Goal: Register for event/course

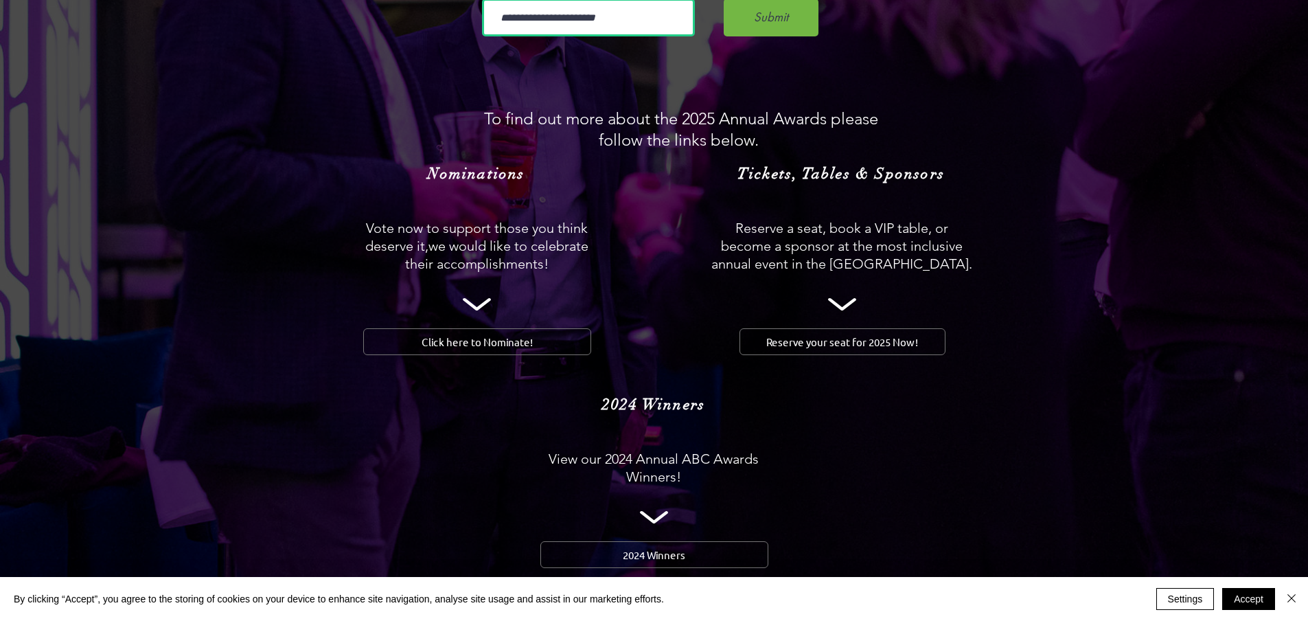
scroll to position [1374, 0]
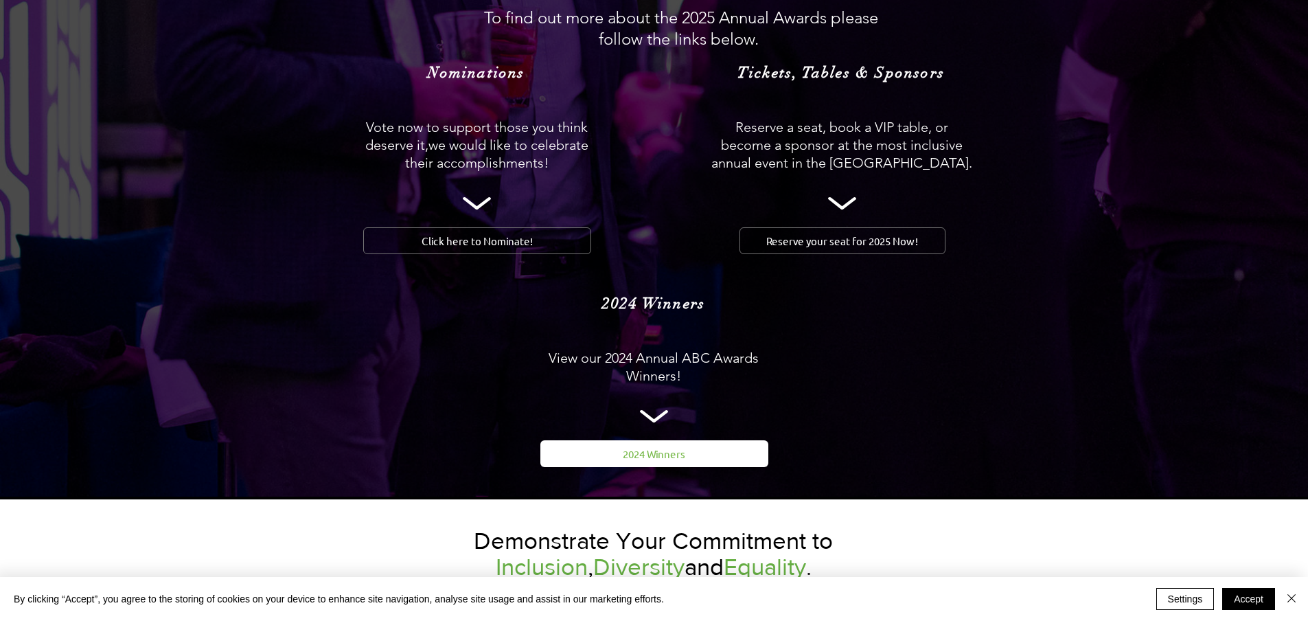
click at [655, 446] on span "2024 Winners" at bounding box center [654, 453] width 63 height 14
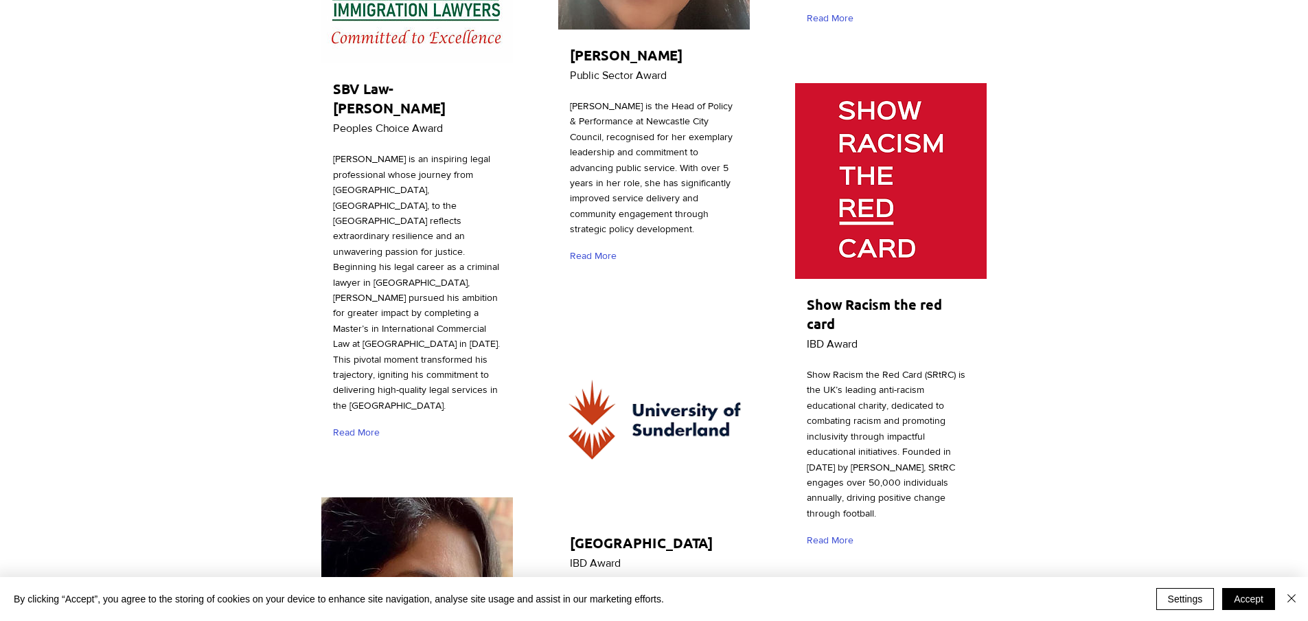
scroll to position [2816, 0]
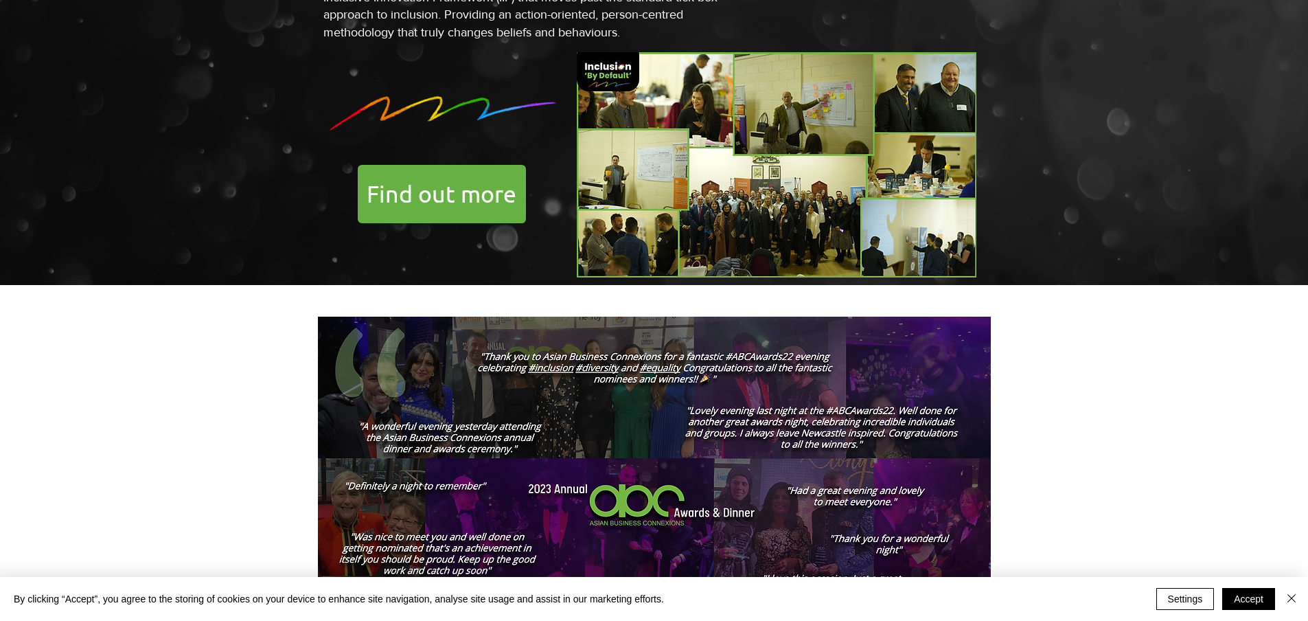
scroll to position [1374, 0]
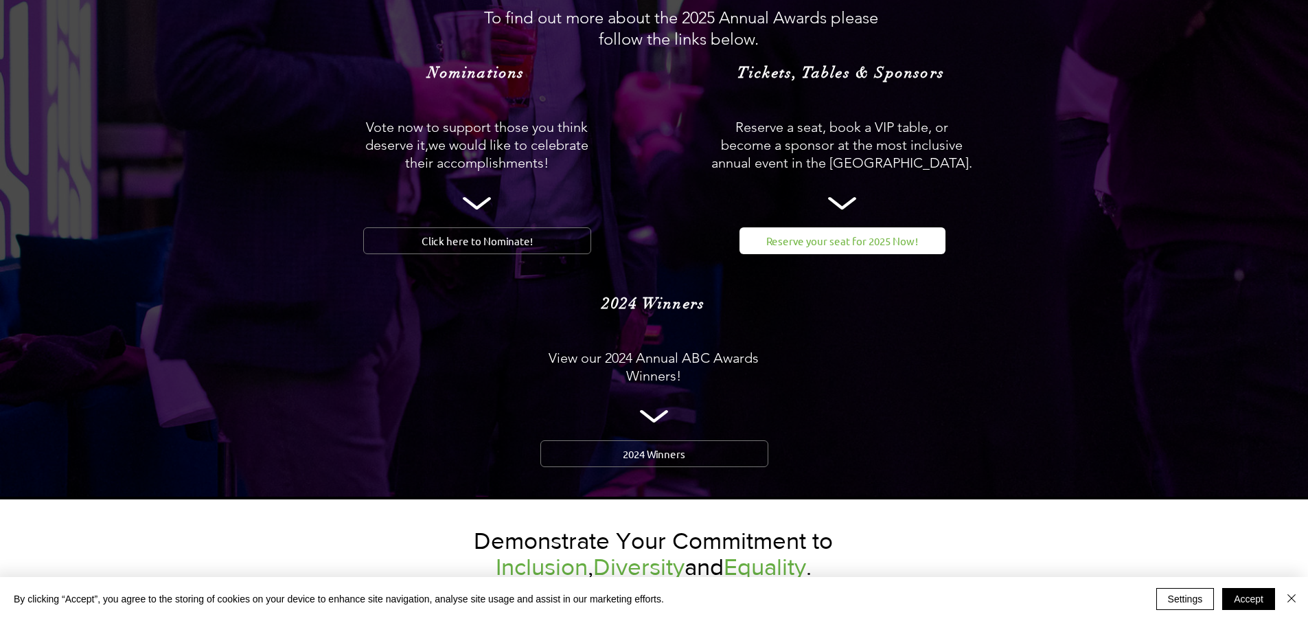
click at [854, 234] on span "Reserve your seat for 2025 Now!" at bounding box center [843, 241] width 152 height 14
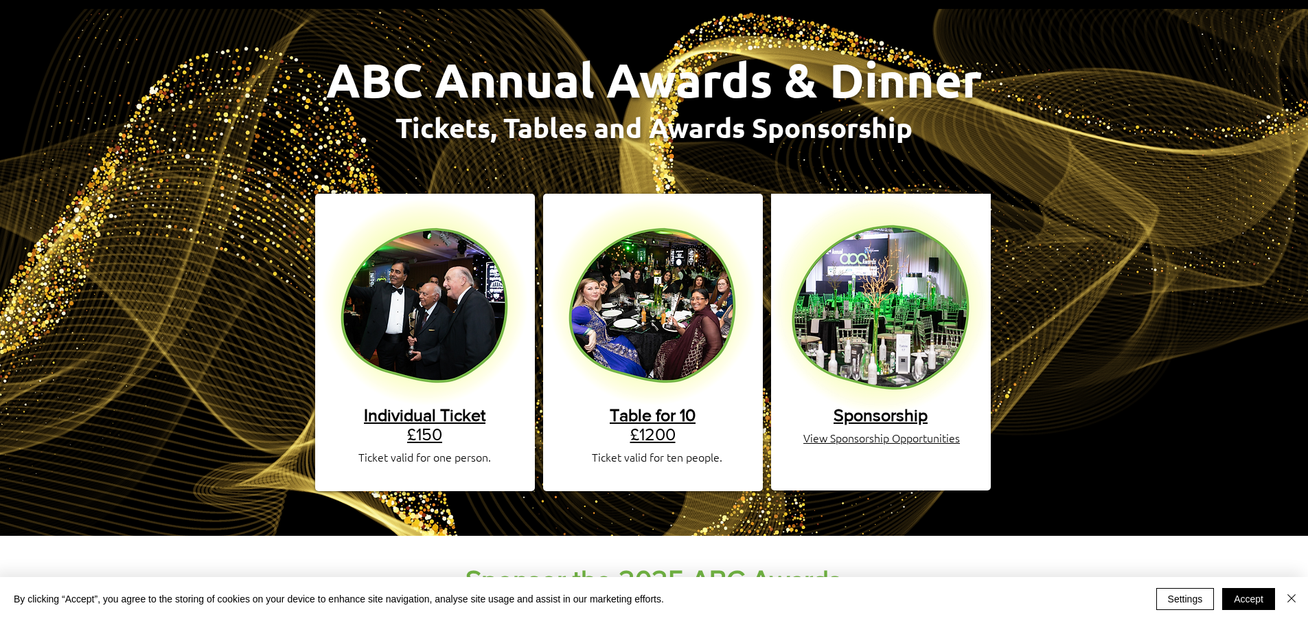
scroll to position [137, 0]
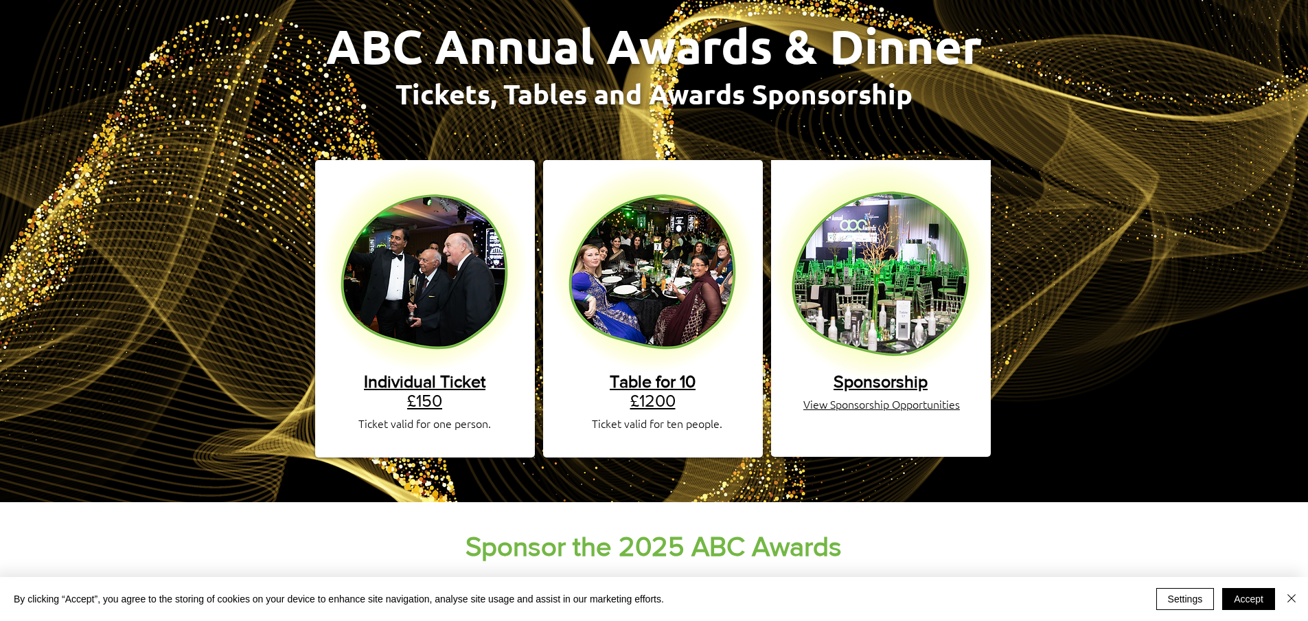
click at [884, 372] on span "Sponsorship" at bounding box center [881, 381] width 94 height 19
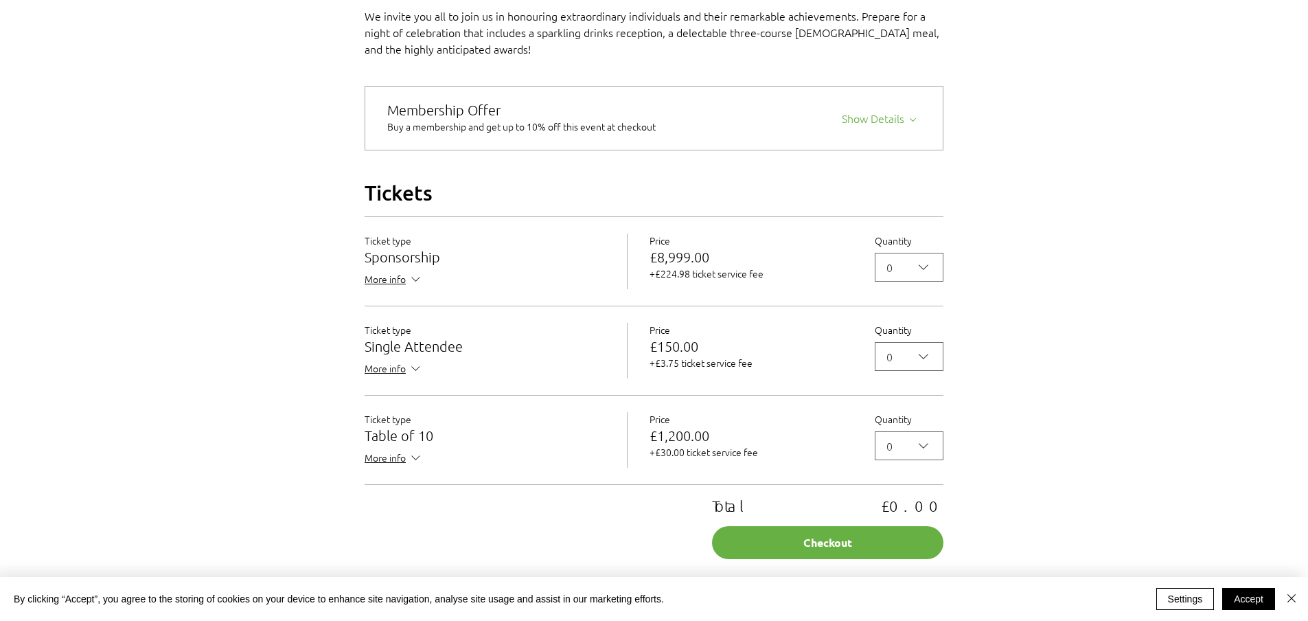
scroll to position [1099, 0]
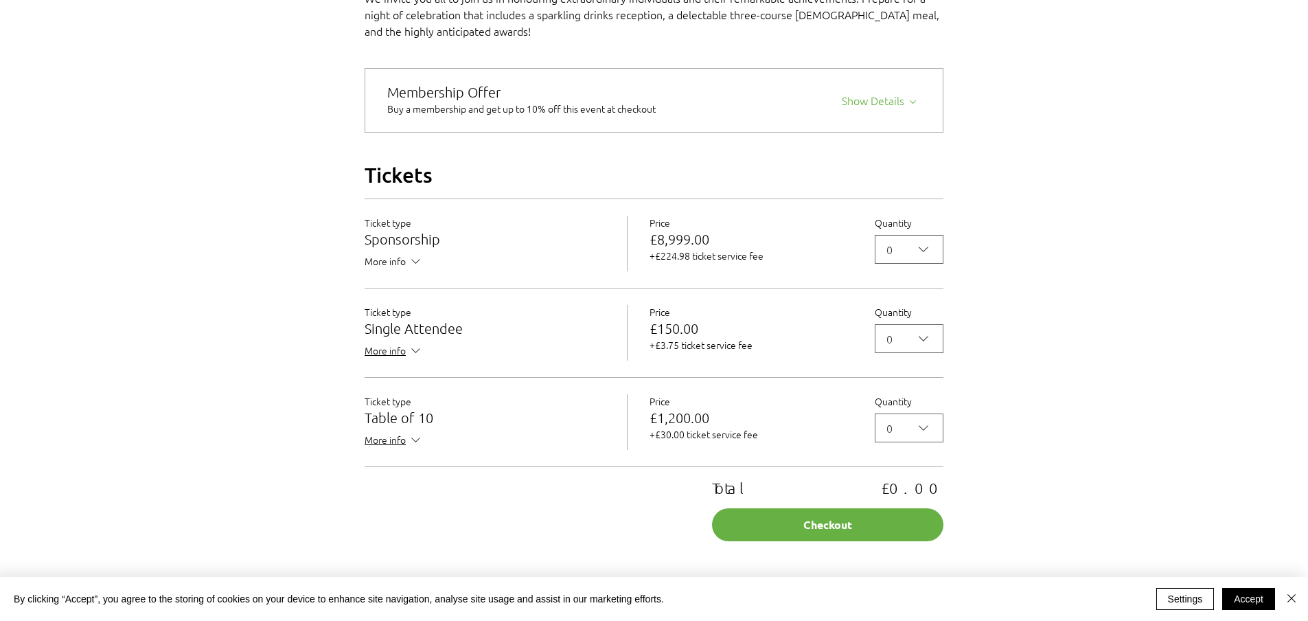
click at [404, 271] on span "More info" at bounding box center [394, 262] width 58 height 17
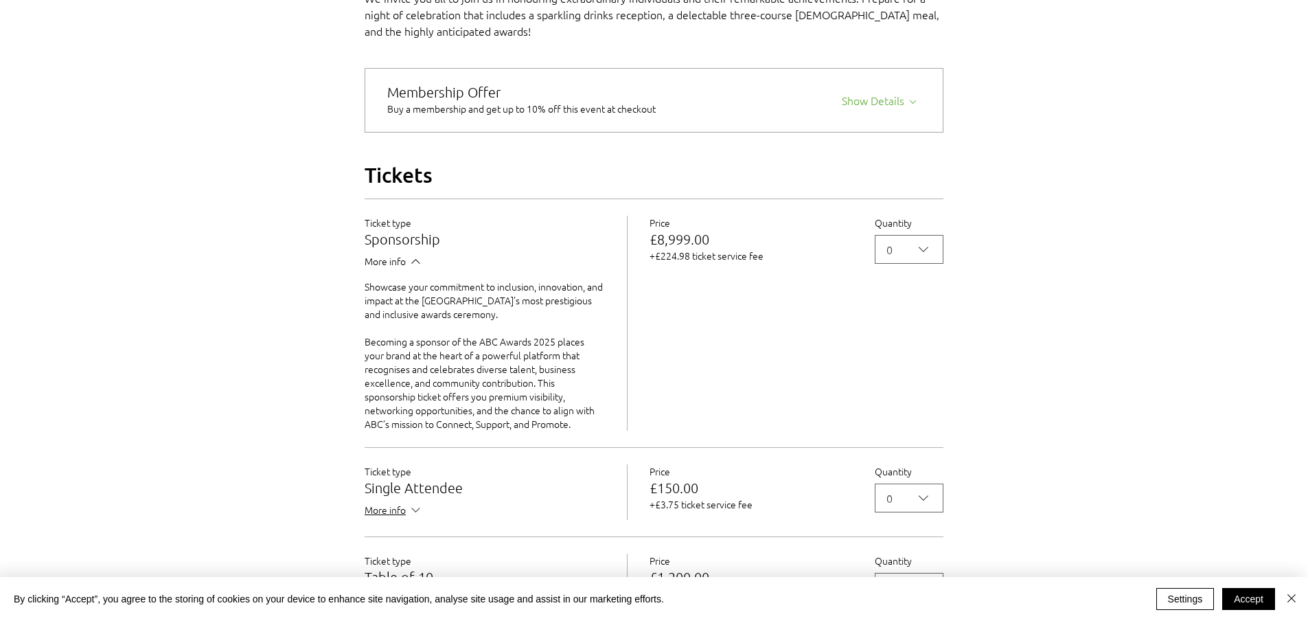
click at [411, 269] on icon "2025 Annual ABC Awards Dinner" at bounding box center [416, 261] width 14 height 14
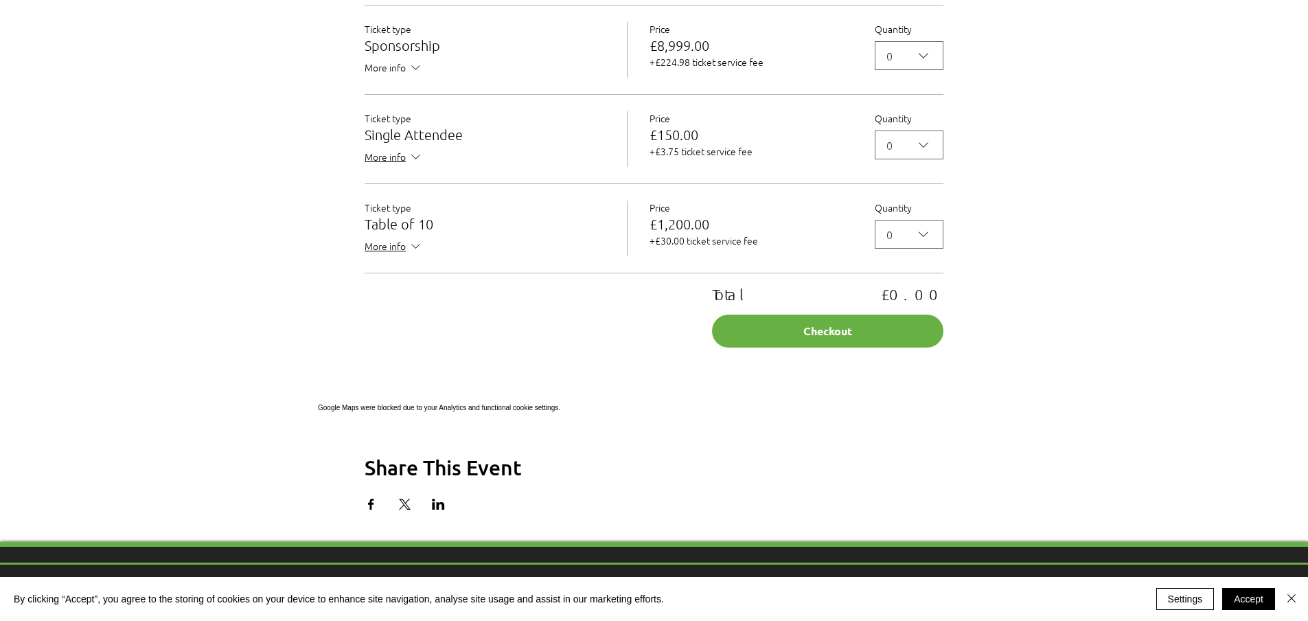
scroll to position [1305, 0]
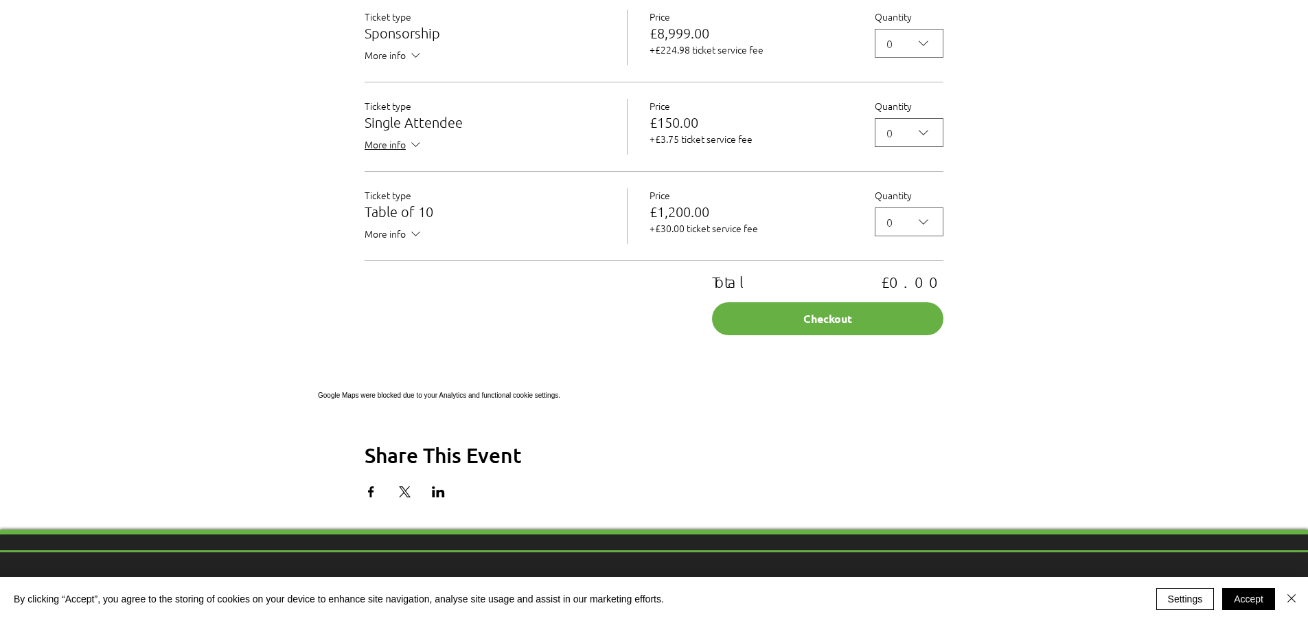
click at [413, 241] on icon "2025 Annual ABC Awards Dinner" at bounding box center [416, 234] width 14 height 14
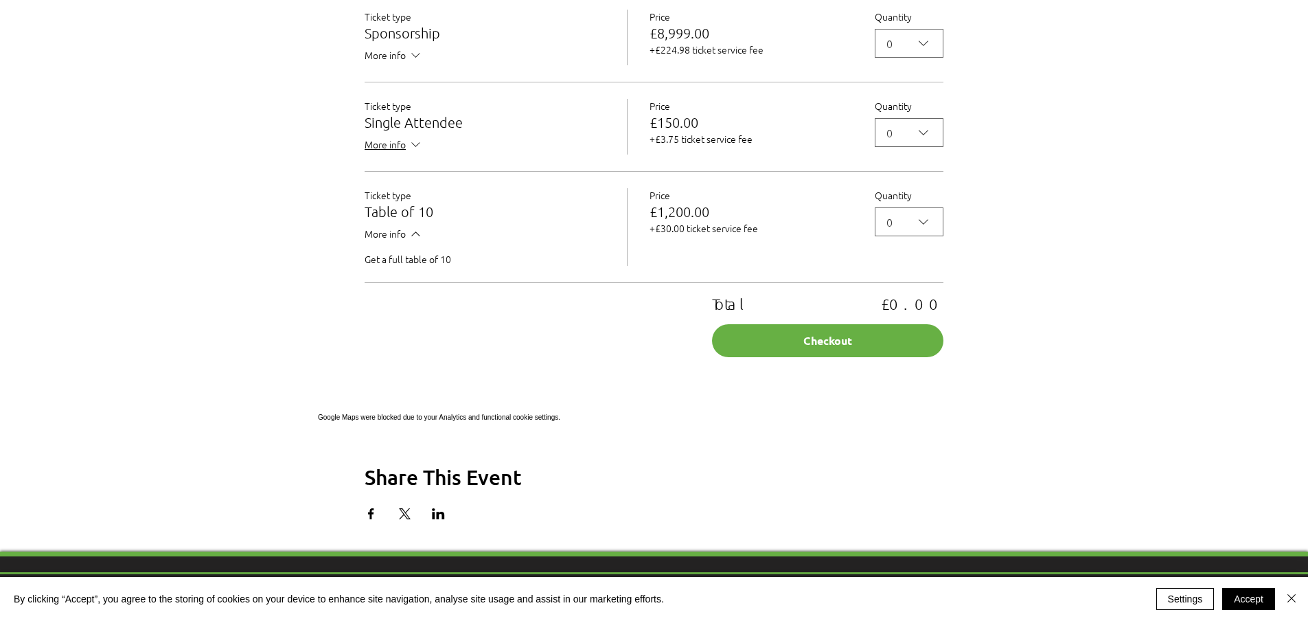
click at [413, 241] on icon "2025 Annual ABC Awards Dinner" at bounding box center [416, 234] width 14 height 14
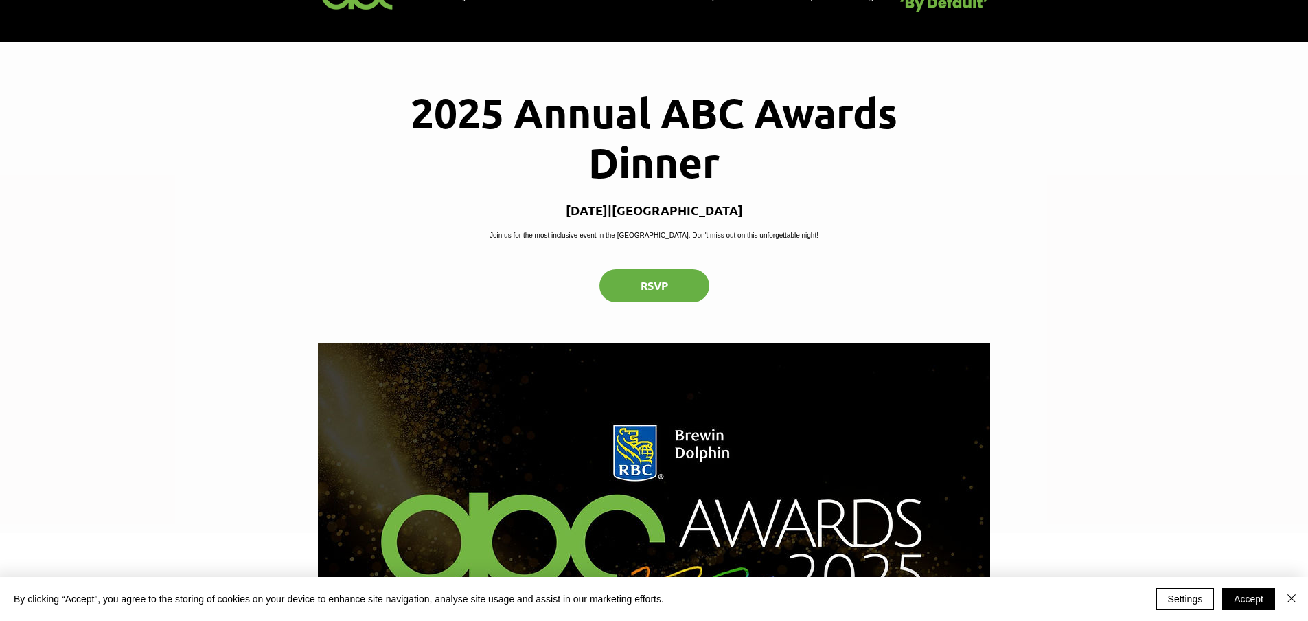
scroll to position [0, 0]
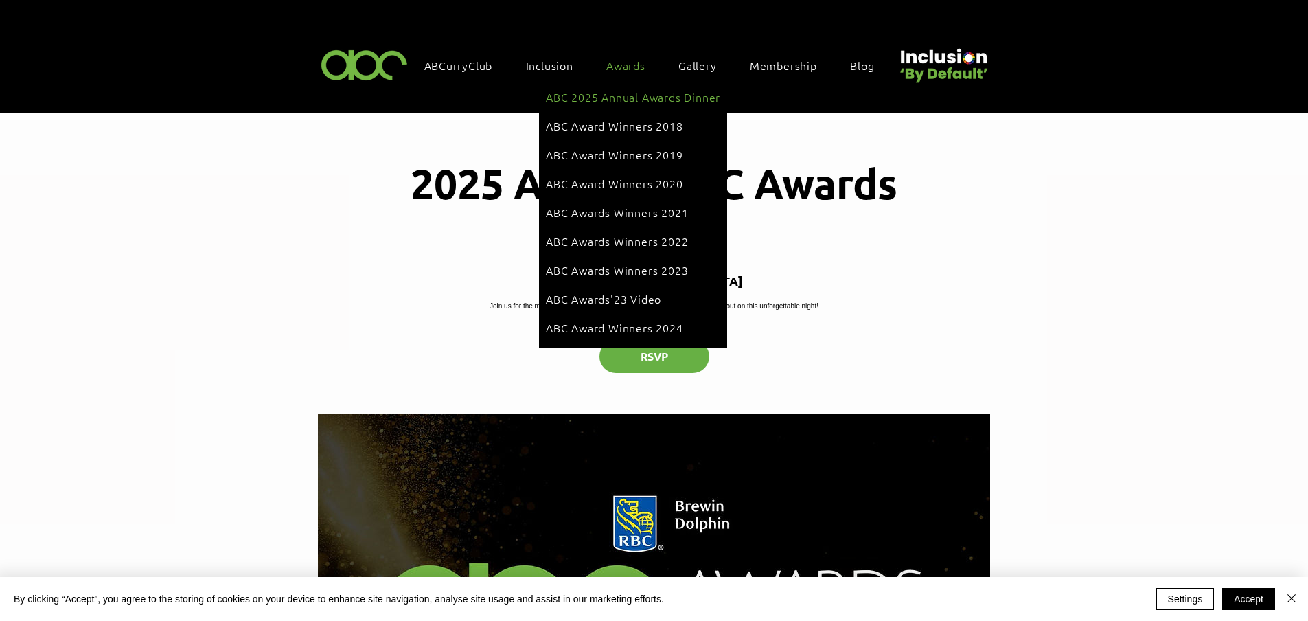
click at [626, 95] on span "ABC 2025 Annual Awards Dinner" at bounding box center [633, 96] width 174 height 15
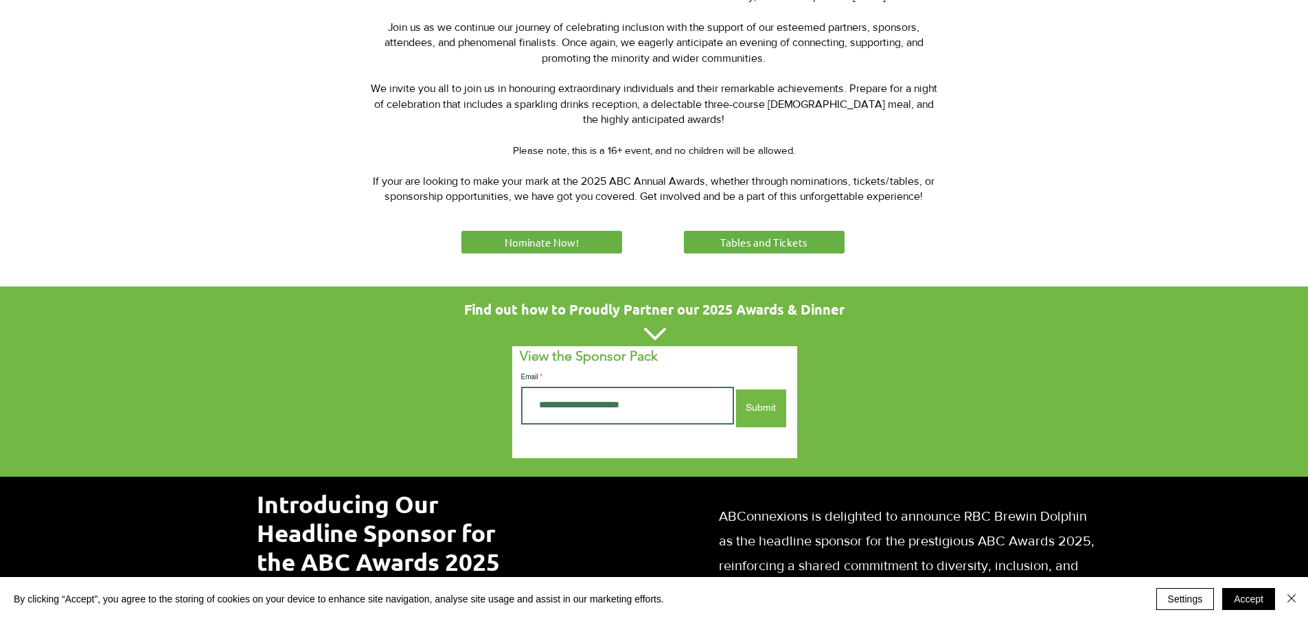
scroll to position [549, 0]
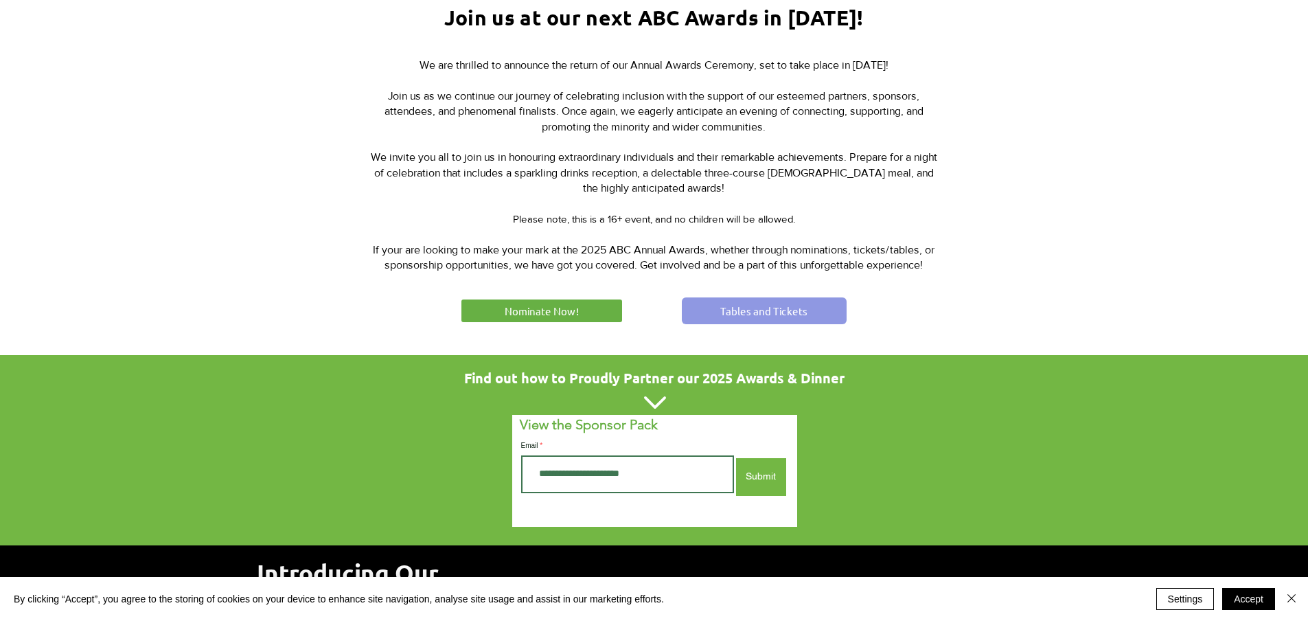
click at [770, 309] on span "Tables and Tickets" at bounding box center [764, 311] width 87 height 14
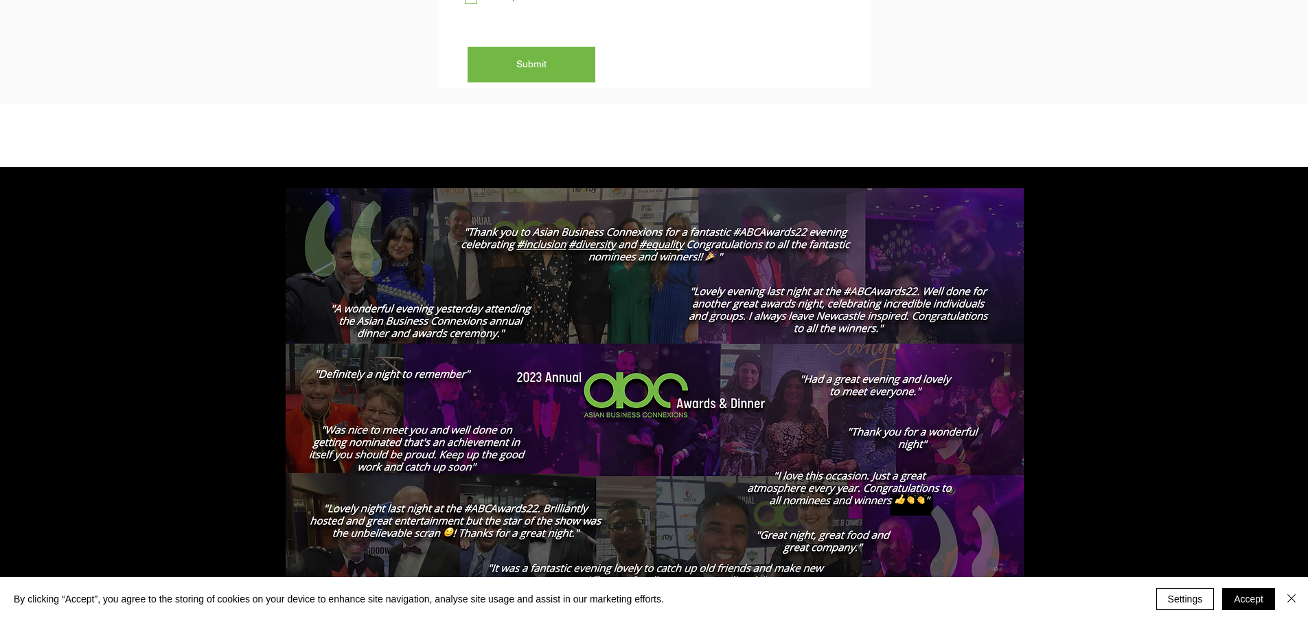
scroll to position [2129, 0]
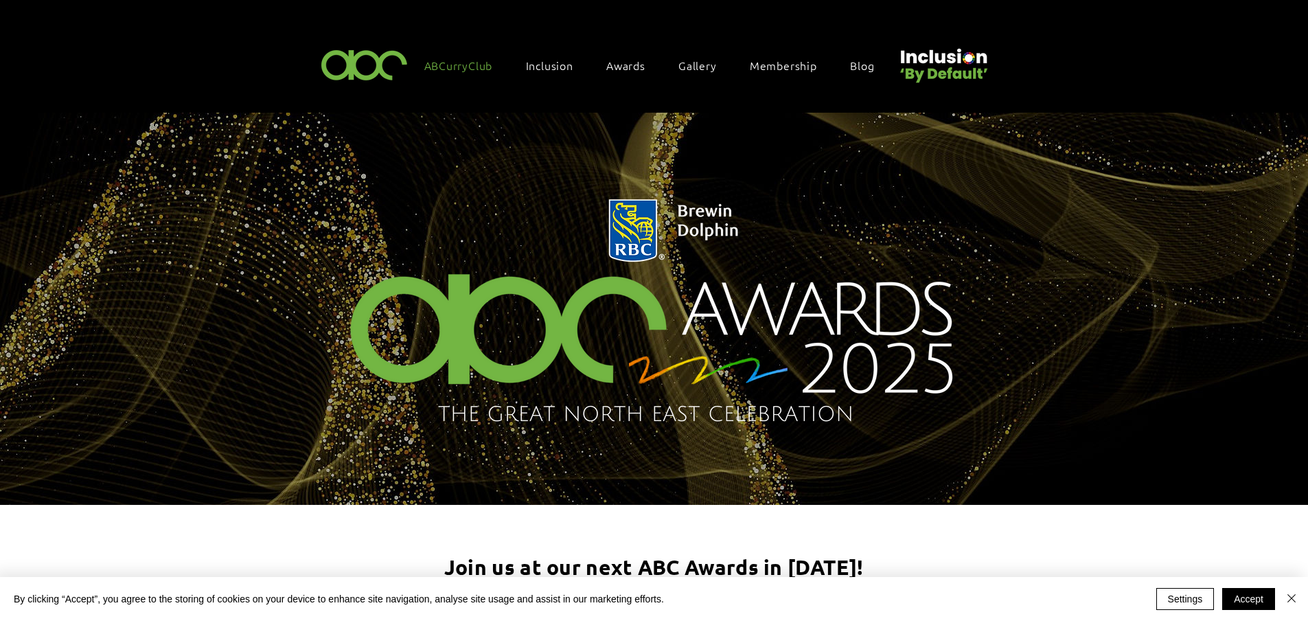
click at [456, 62] on span "ABCurryClub" at bounding box center [458, 65] width 69 height 15
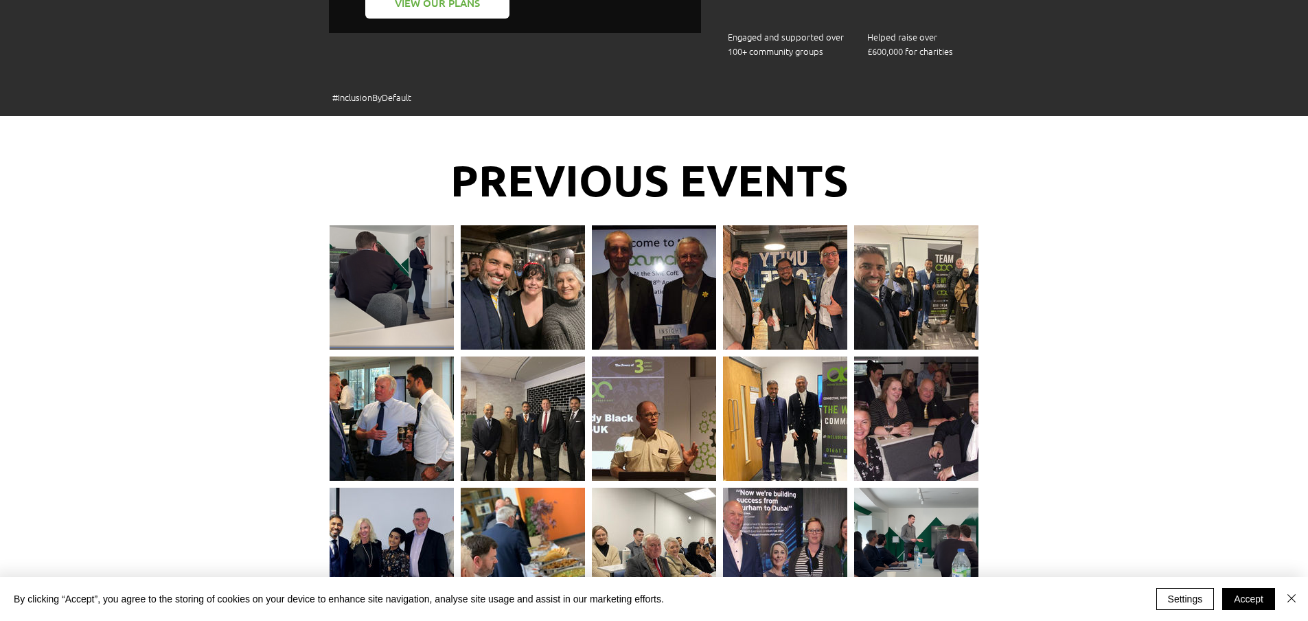
scroll to position [1442, 0]
